Goal: Task Accomplishment & Management: Manage account settings

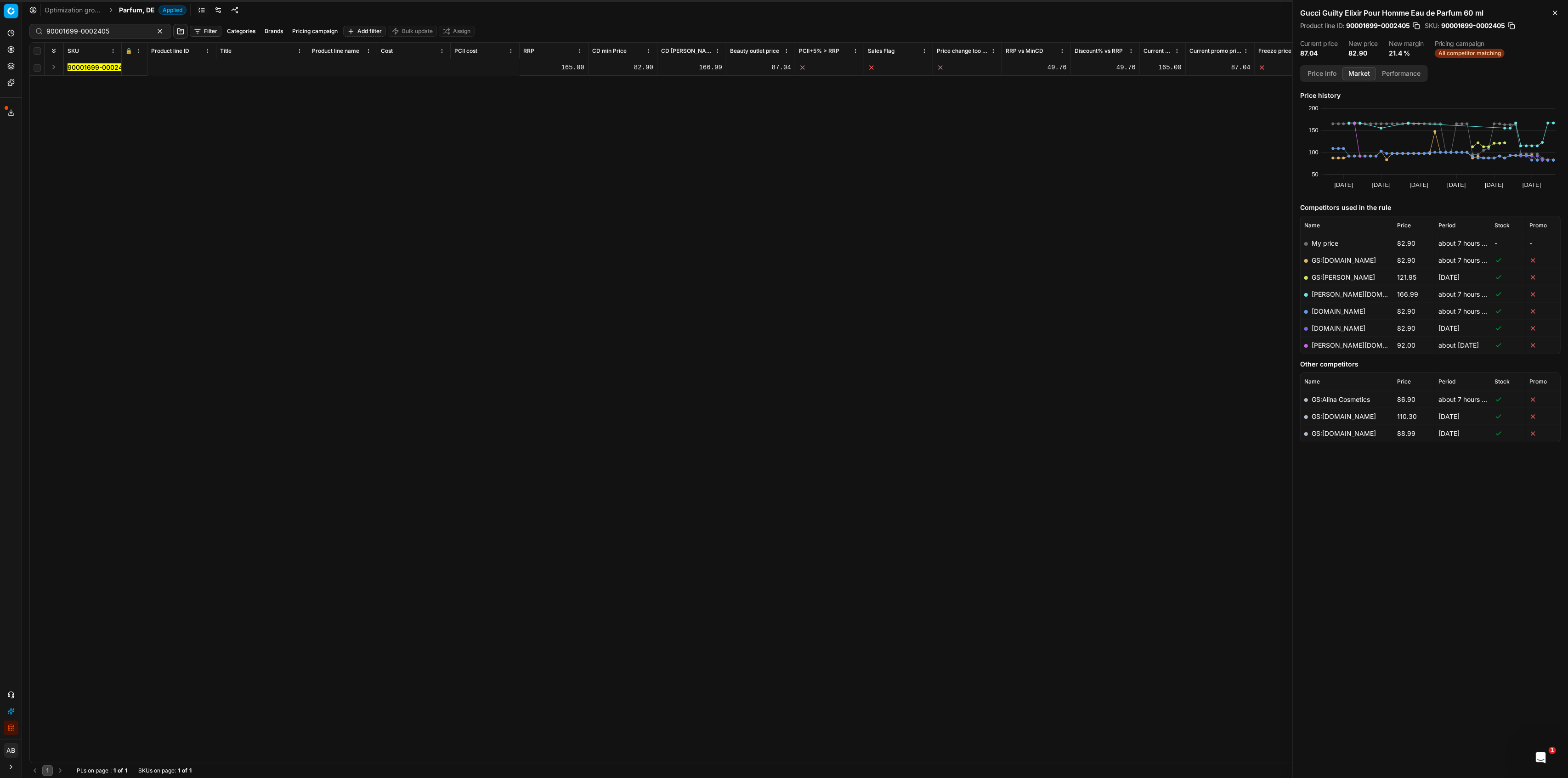
scroll to position [0, 563]
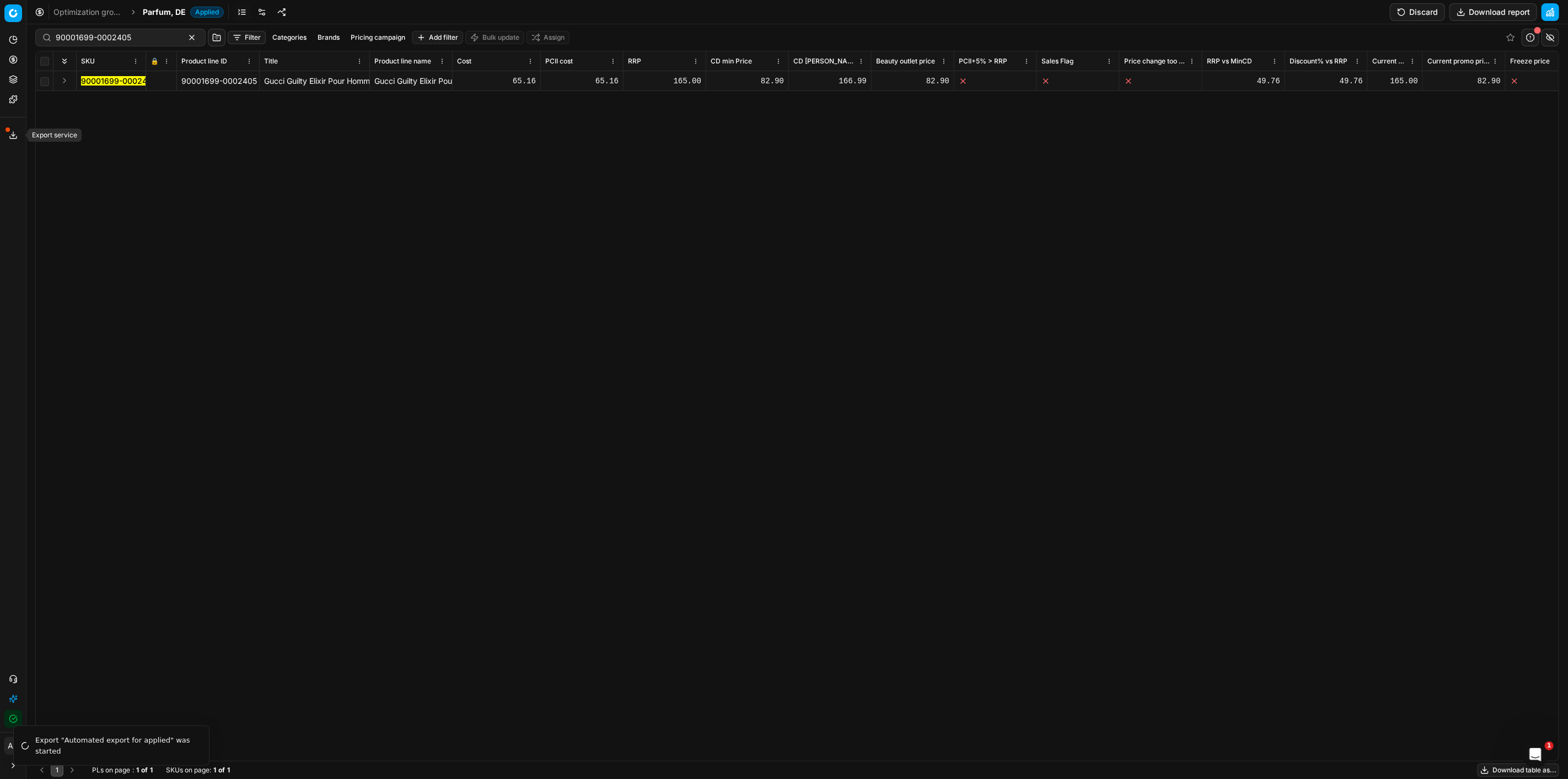
click at [20, 132] on button "Export service" at bounding box center [13, 135] width 18 height 18
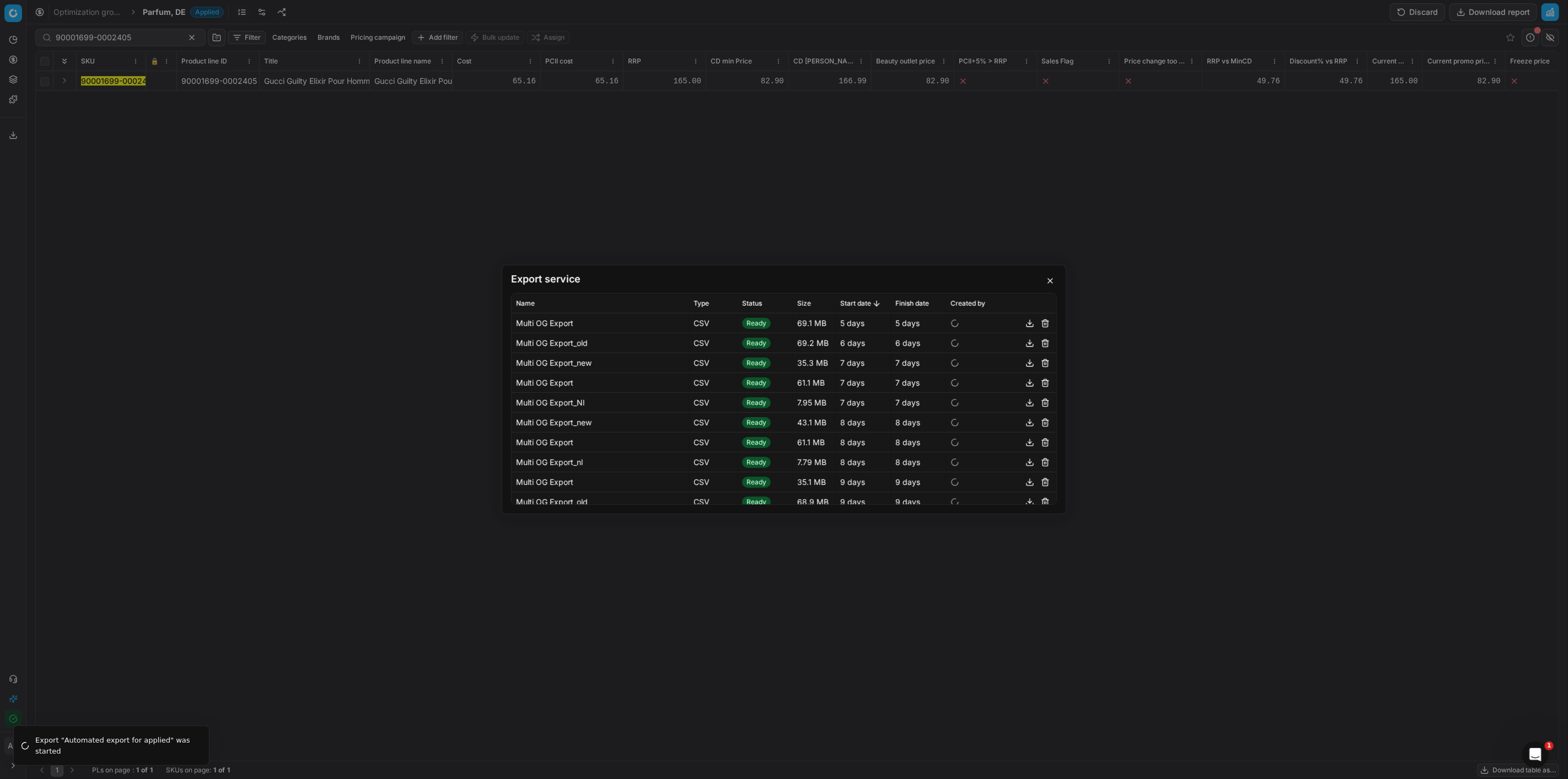
drag, startPoint x: 1406, startPoint y: 339, endPoint x: 1378, endPoint y: 340, distance: 28.0
click at [1405, 339] on div "Export service Name Type Status Size Start date Finish date Created by Multi OG…" at bounding box center [784, 390] width 1568 height 779
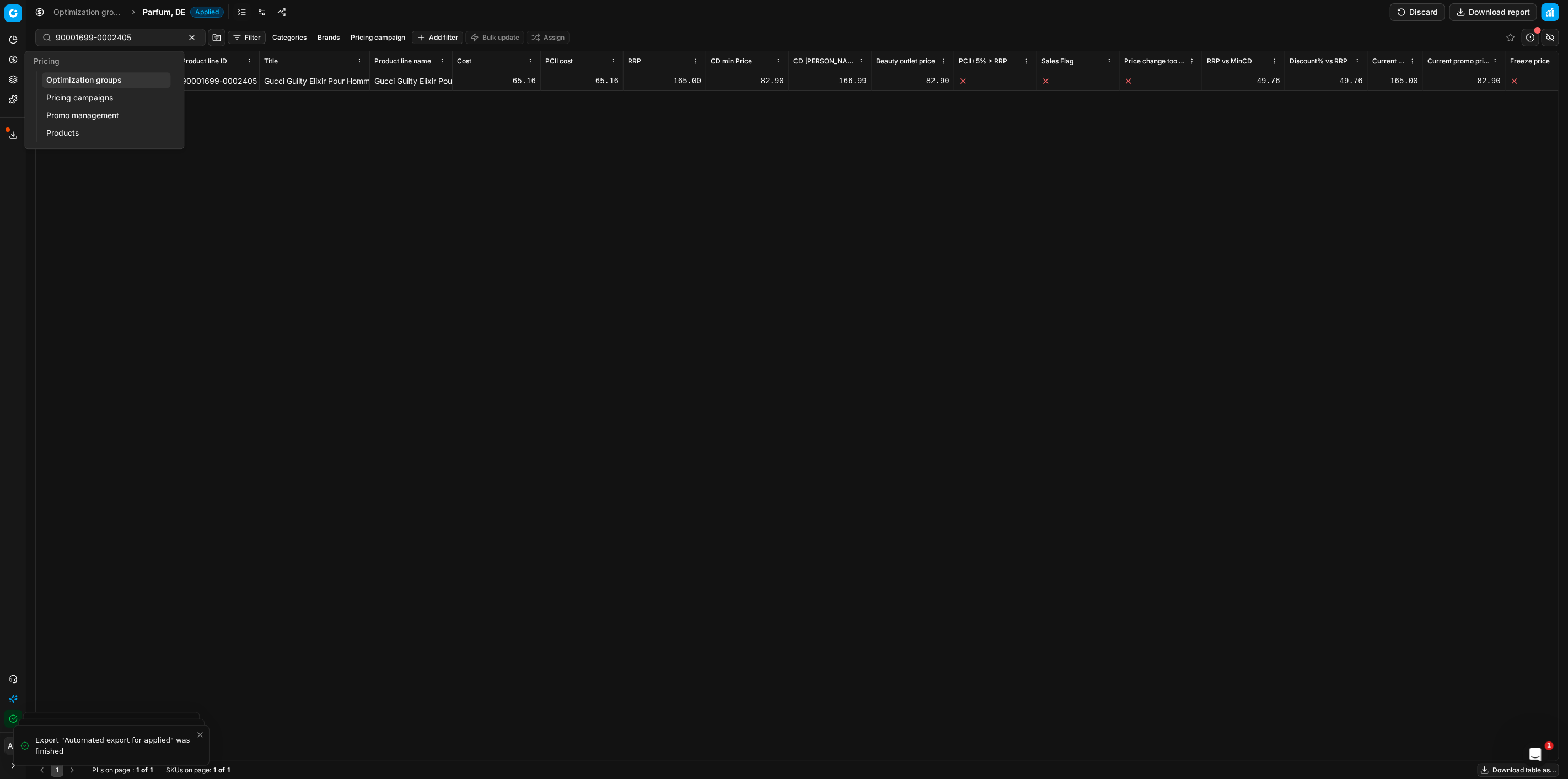
click at [83, 100] on link "Pricing campaigns" at bounding box center [106, 97] width 129 height 16
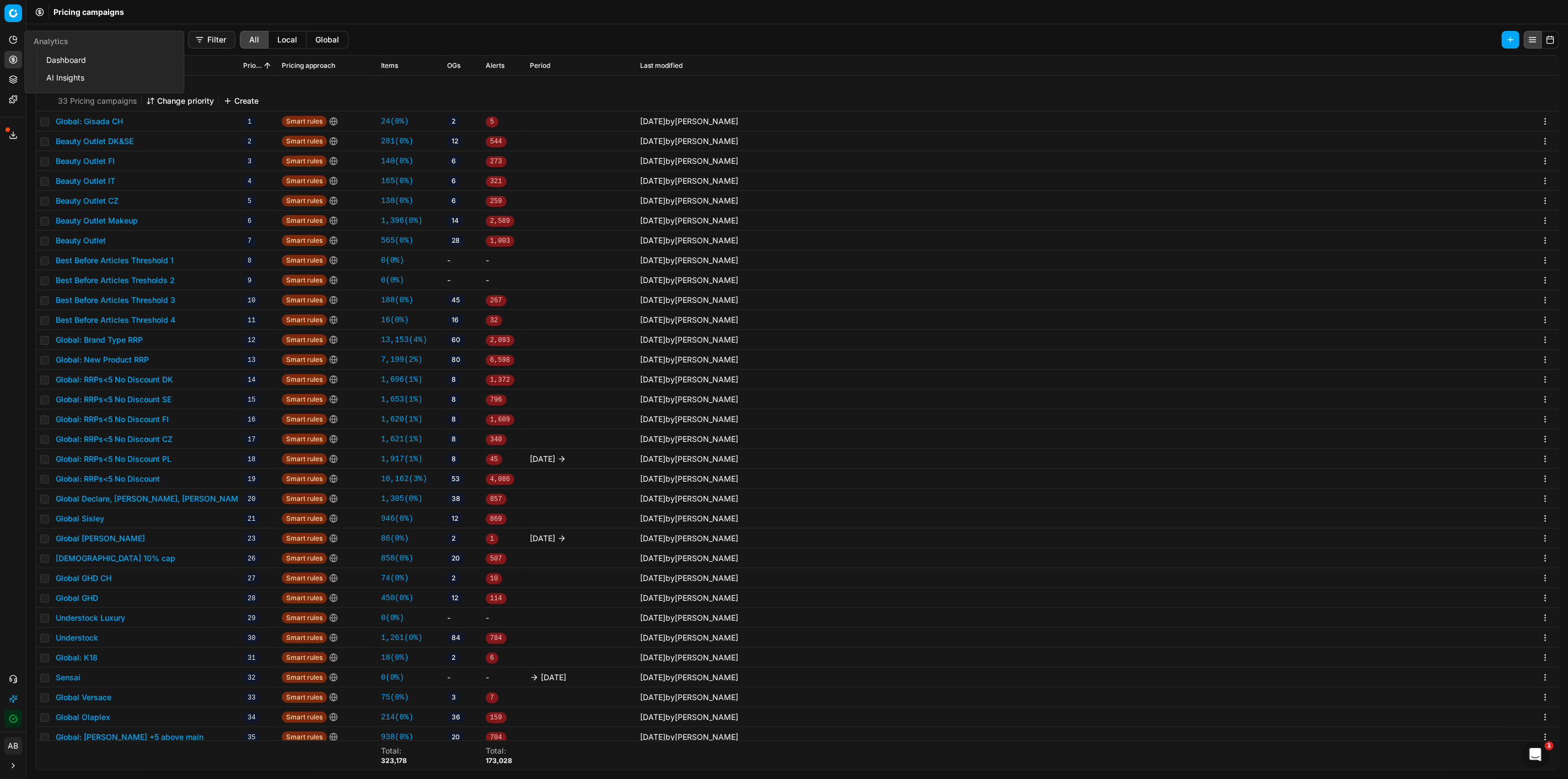
click at [62, 56] on link "Dashboard" at bounding box center [106, 60] width 129 height 16
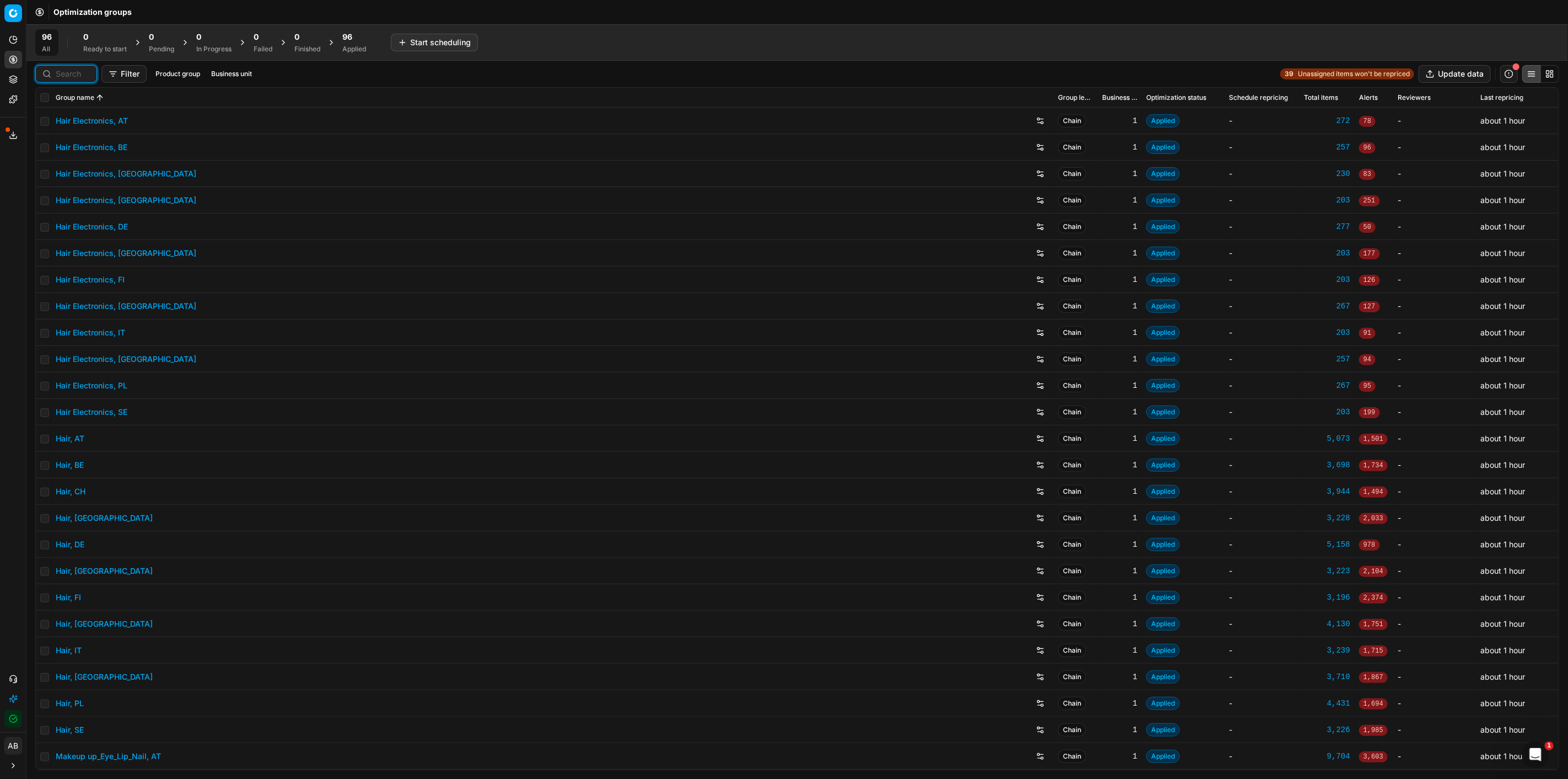
click at [79, 72] on input at bounding box center [73, 74] width 35 height 11
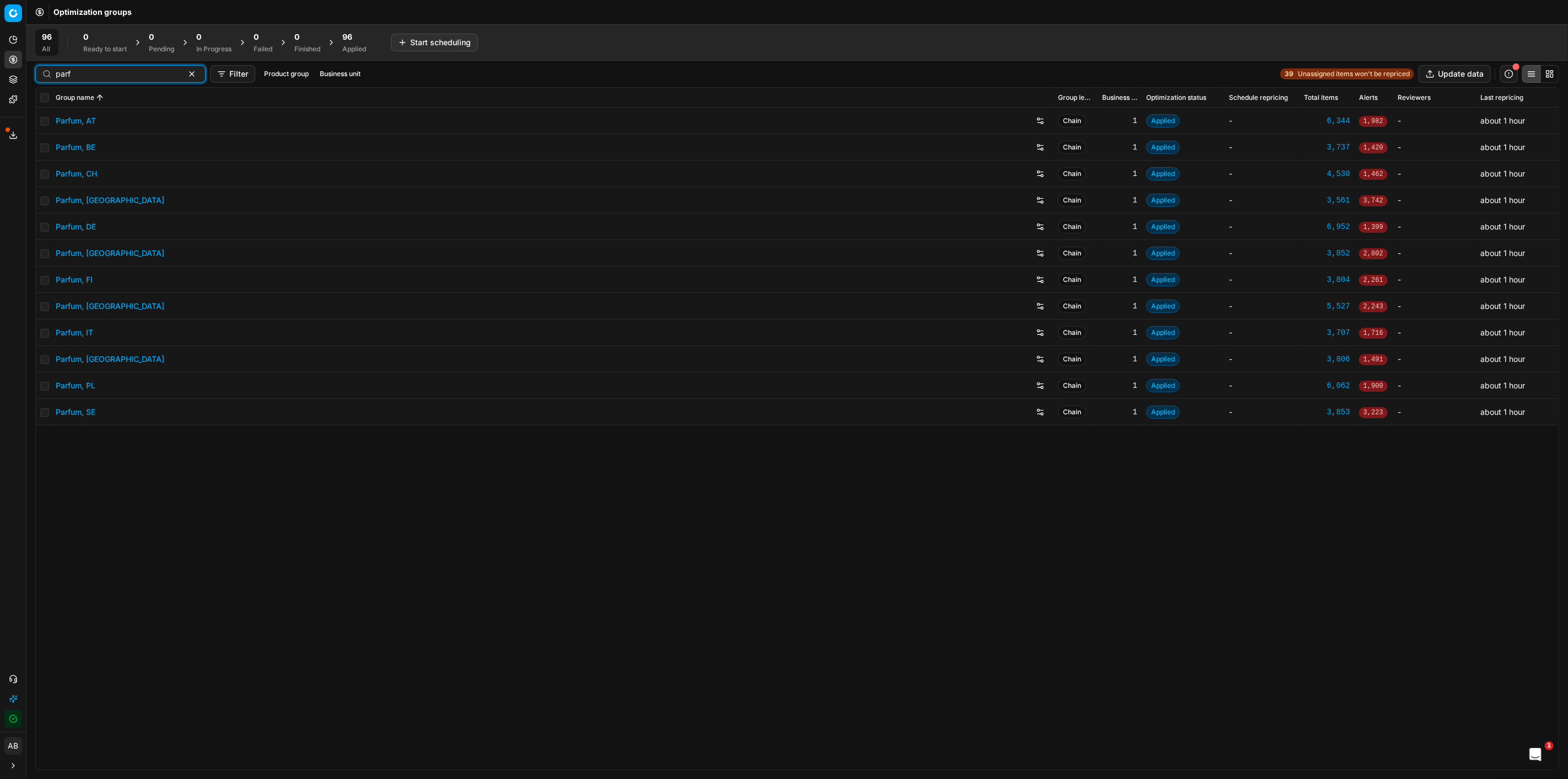
type input "parf"
click at [88, 228] on link "Parfum, DE" at bounding box center [76, 227] width 40 height 11
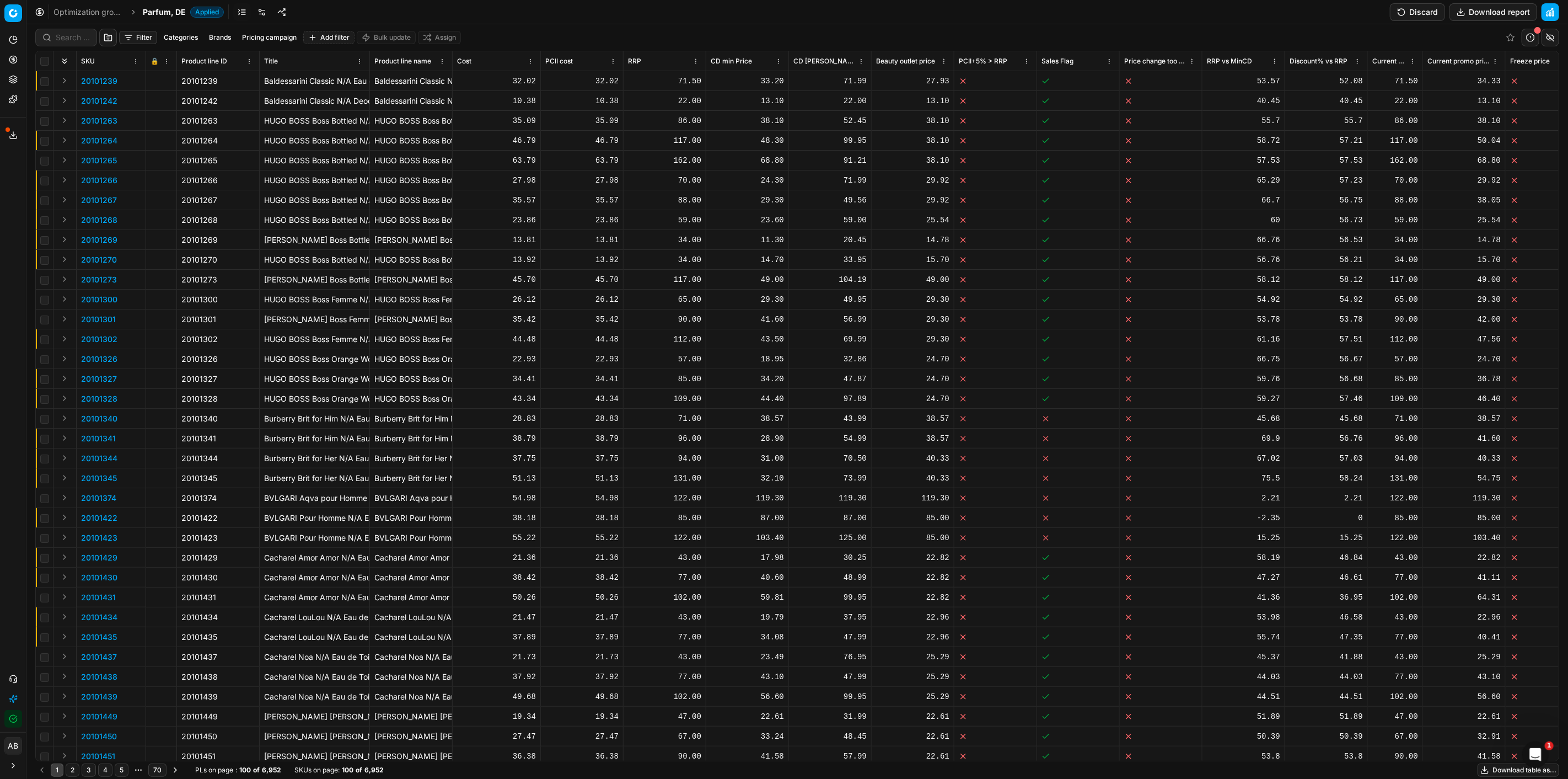
click at [240, 12] on link at bounding box center [242, 12] width 18 height 18
click at [256, 11] on link at bounding box center [261, 12] width 18 height 18
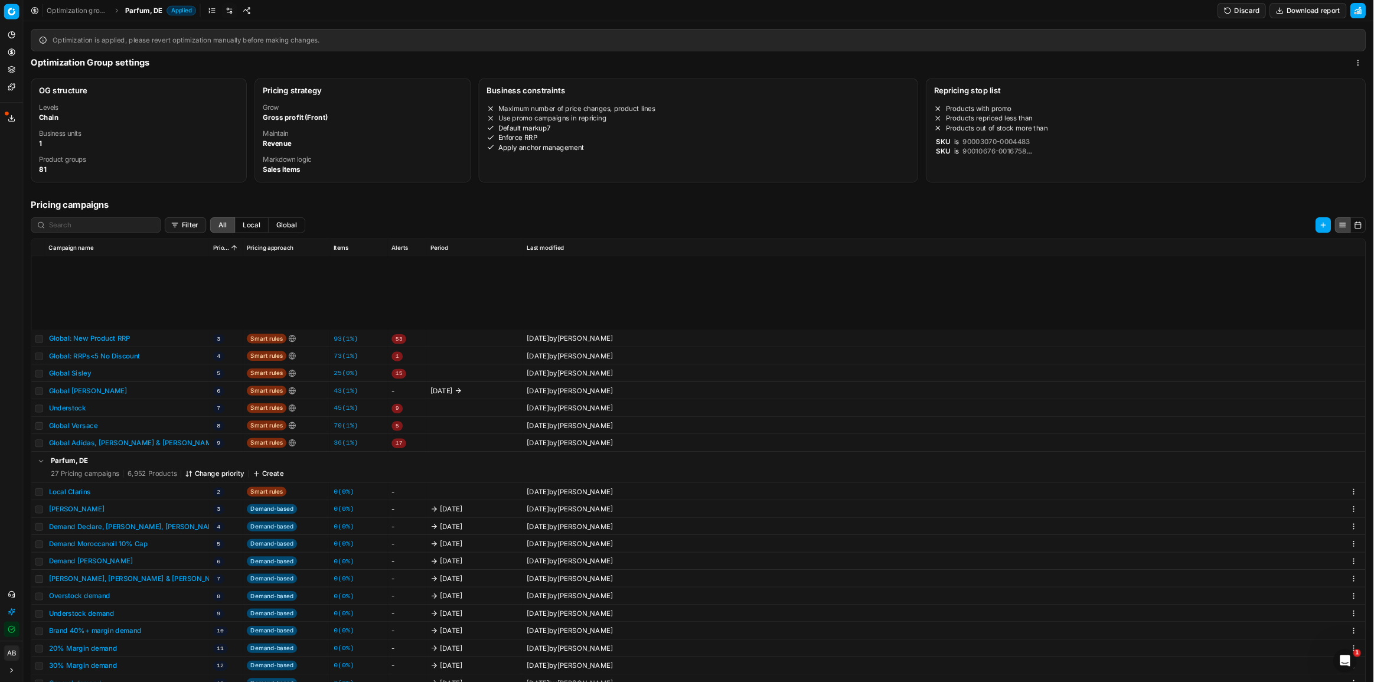
scroll to position [158, 0]
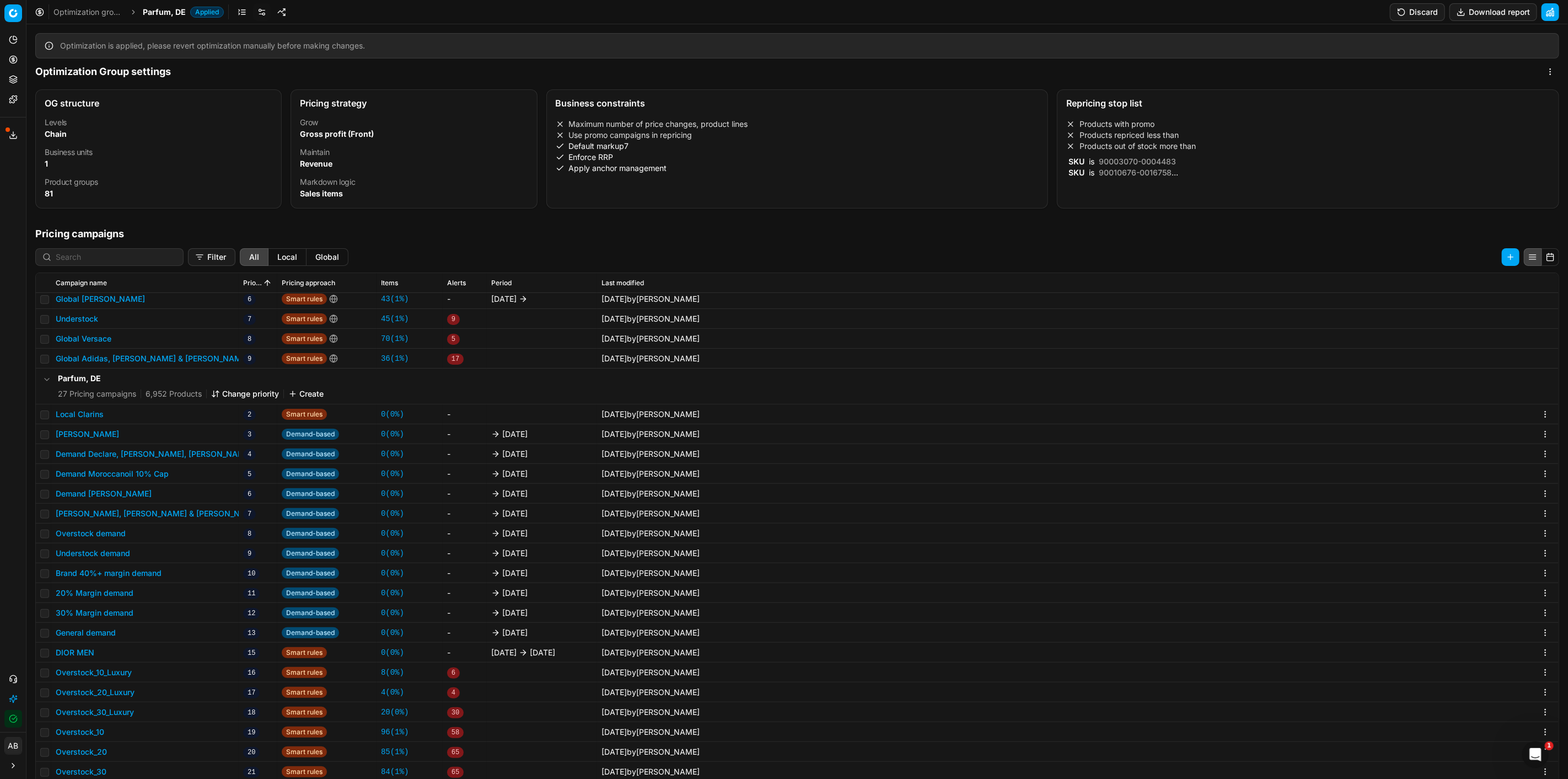
click at [90, 649] on button "DIOR MEN" at bounding box center [75, 653] width 38 height 11
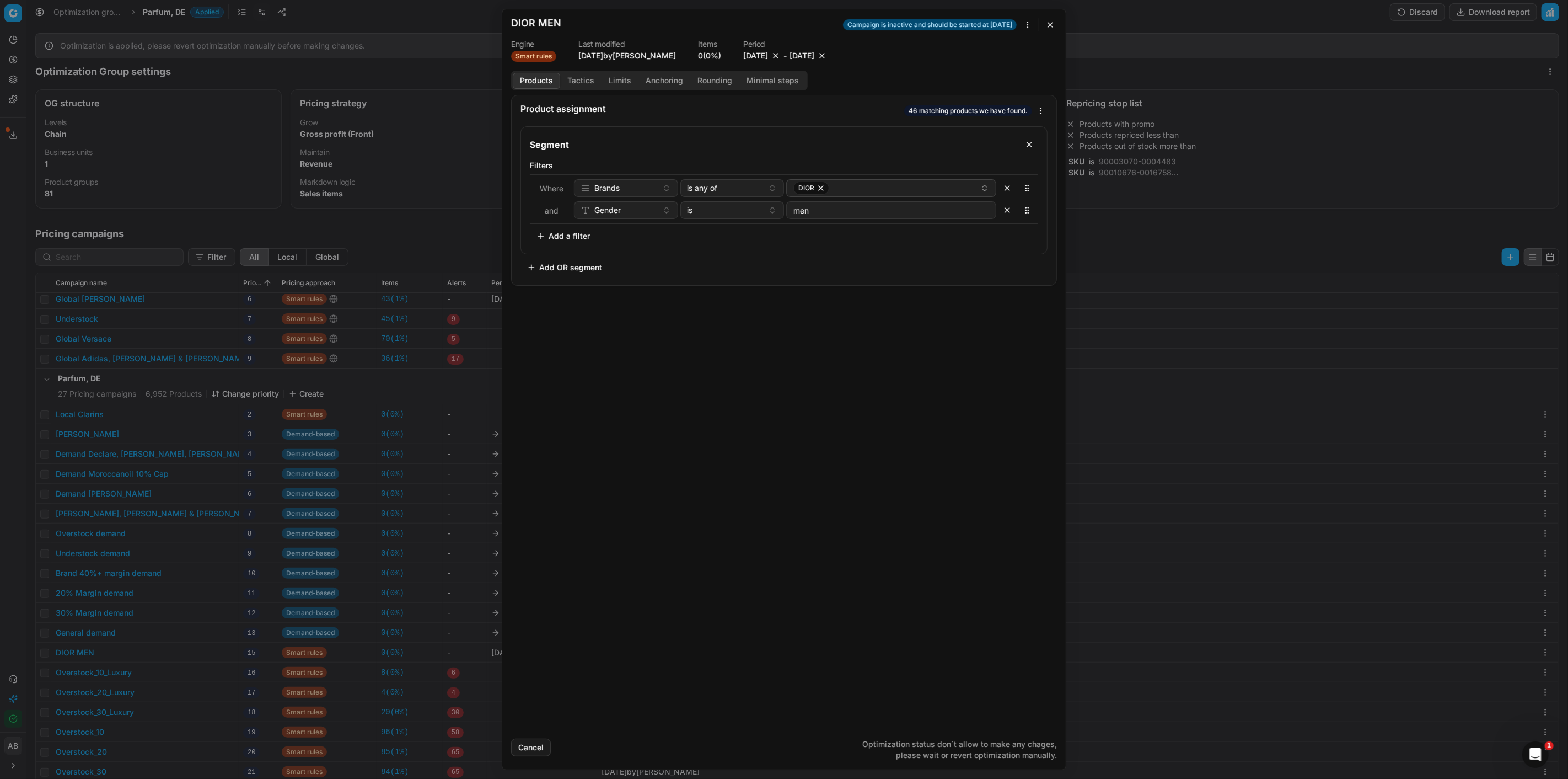
click at [22, 588] on div "We are saving PC settings. Please wait, it should take a few minutes DIOR MEN C…" at bounding box center [784, 390] width 1568 height 779
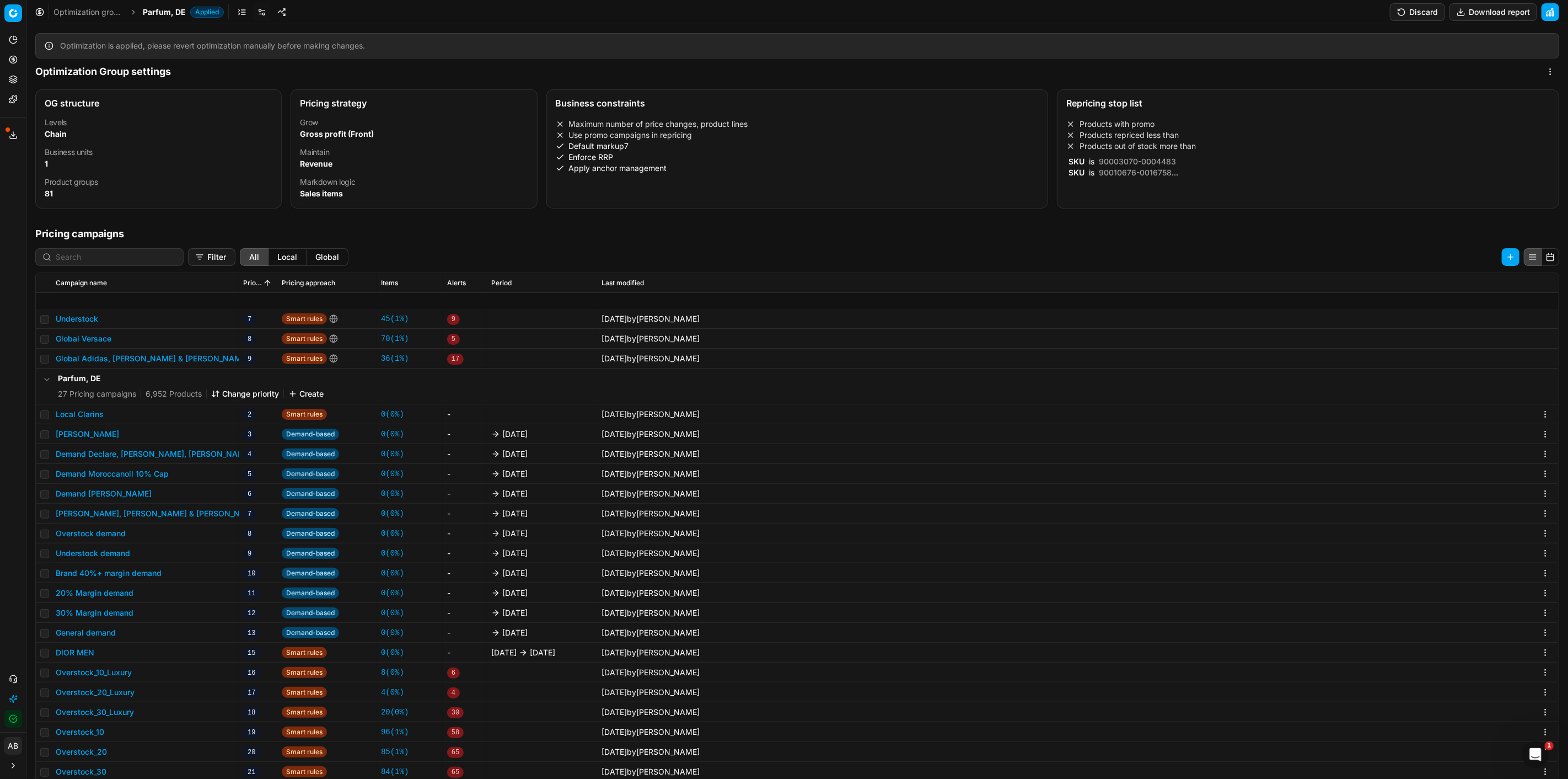
click at [81, 647] on button "DIOR MEN" at bounding box center [75, 653] width 38 height 11
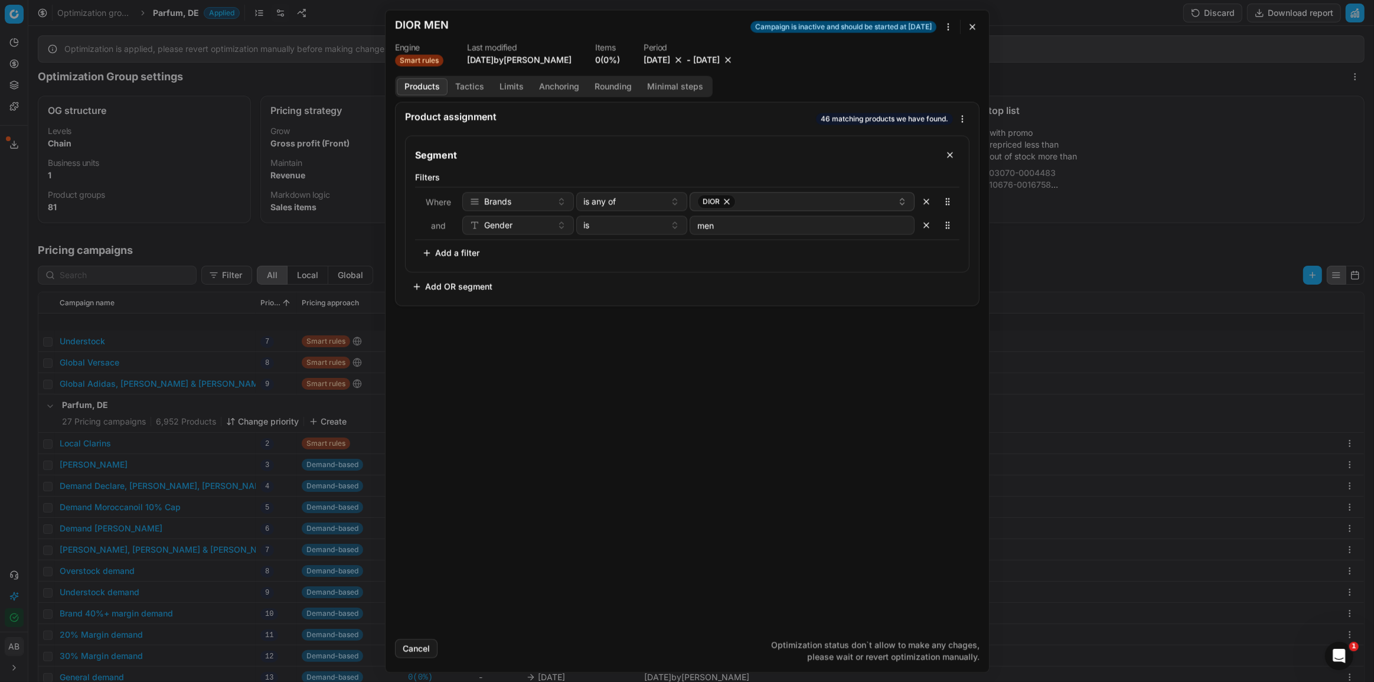
scroll to position [270, 0]
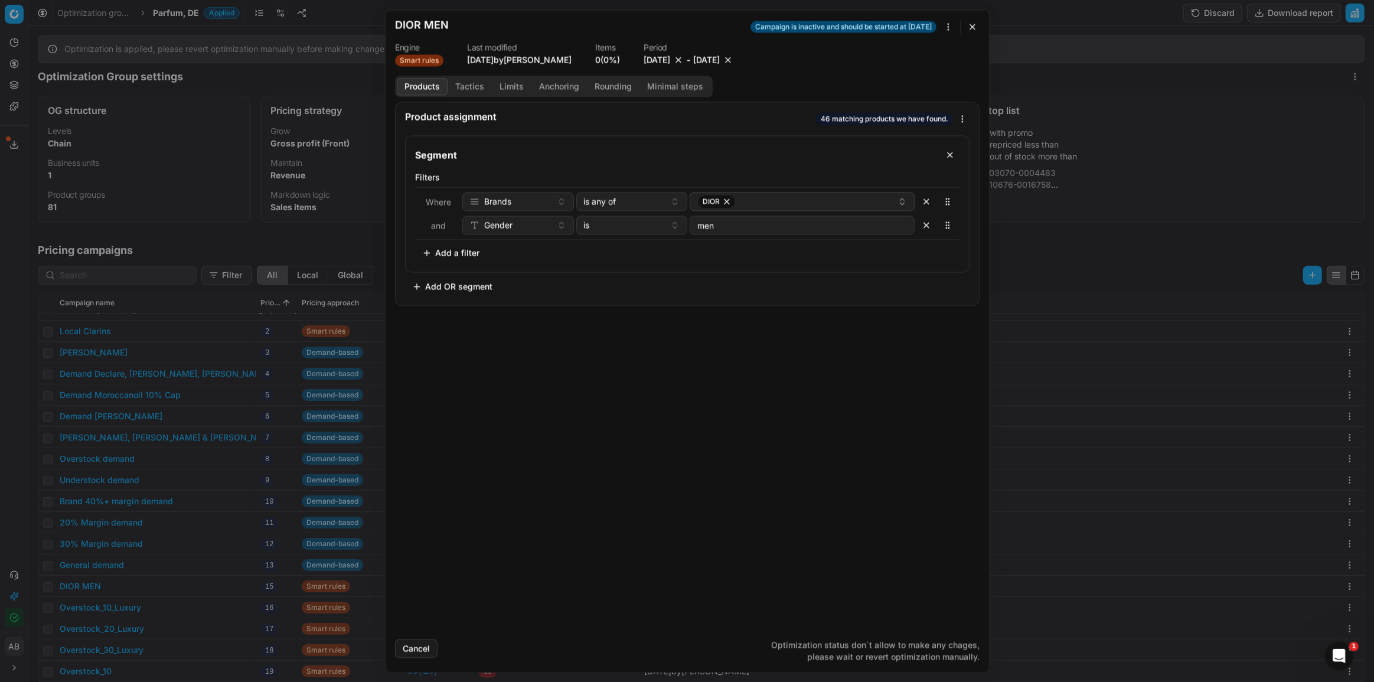
click at [968, 27] on button "button" at bounding box center [972, 26] width 14 height 14
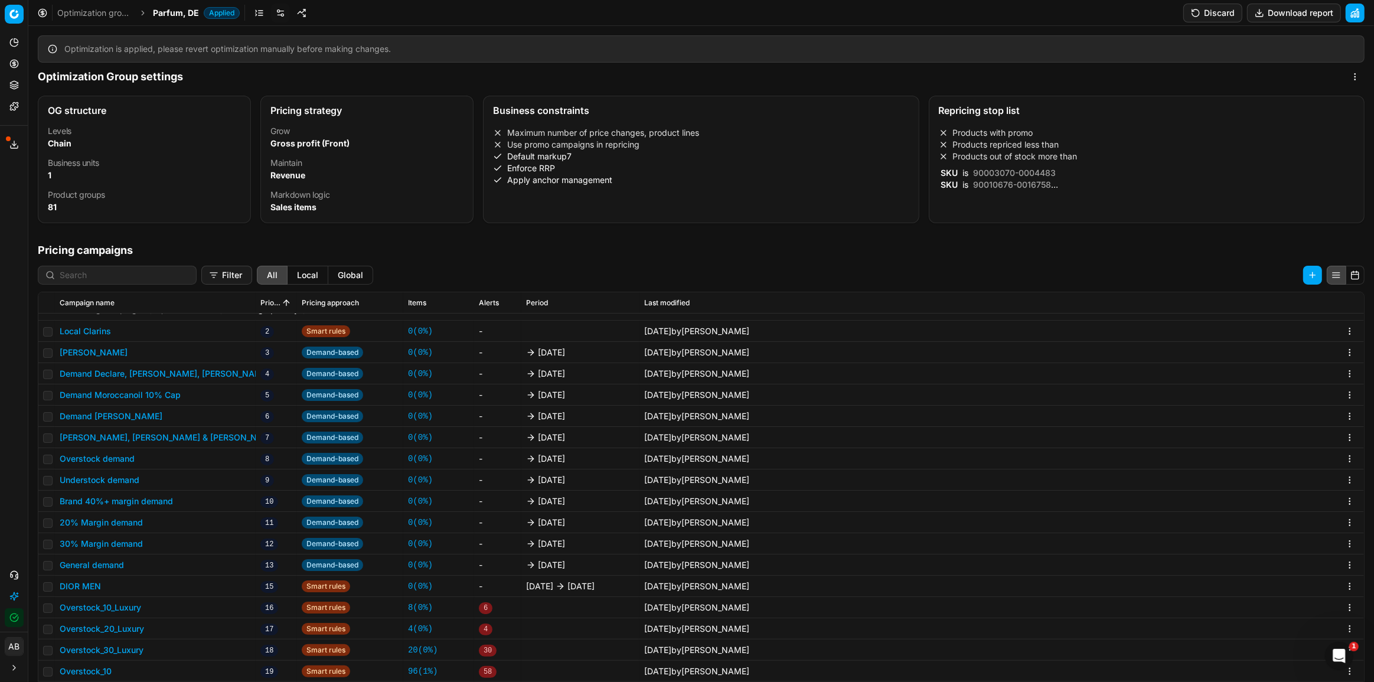
scroll to position [161, 0]
